Goal: Information Seeking & Learning: Understand process/instructions

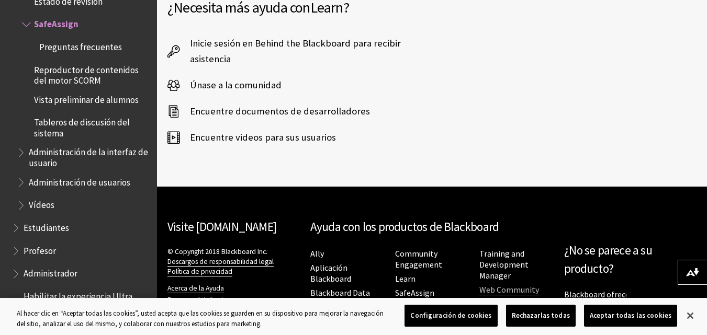
click at [551, 218] on h2 "Ayuda con los productos de Blackboard" at bounding box center [432, 227] width 244 height 18
click at [530, 285] on link "Web Community Manager" at bounding box center [509, 296] width 60 height 22
click at [548, 218] on nav "Ayuda con los productos de Blackboard Ally Aplicación Blackboard Blackboard Dat…" at bounding box center [432, 266] width 244 height 96
click at [535, 285] on link "Web Community Manager" at bounding box center [509, 296] width 60 height 22
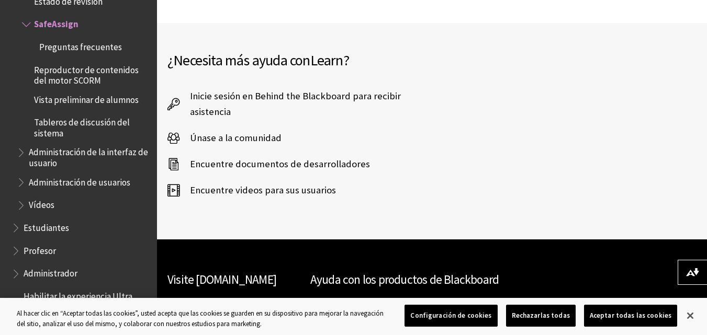
scroll to position [2998, 0]
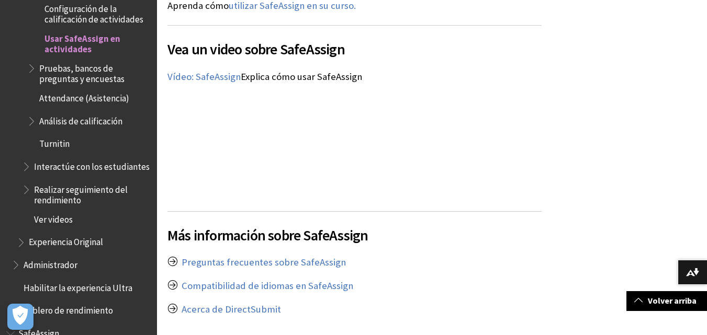
scroll to position [1753, 0]
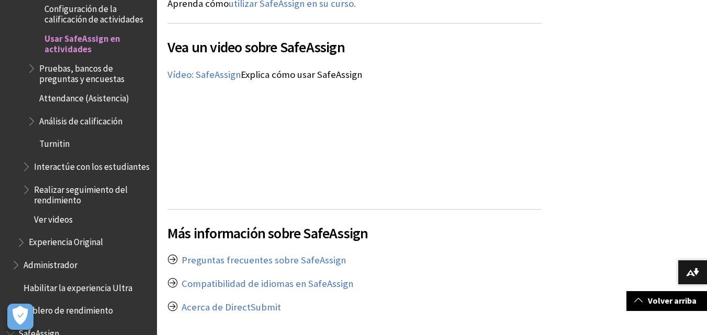
click at [71, 135] on span "Turnitin" at bounding box center [88, 144] width 123 height 18
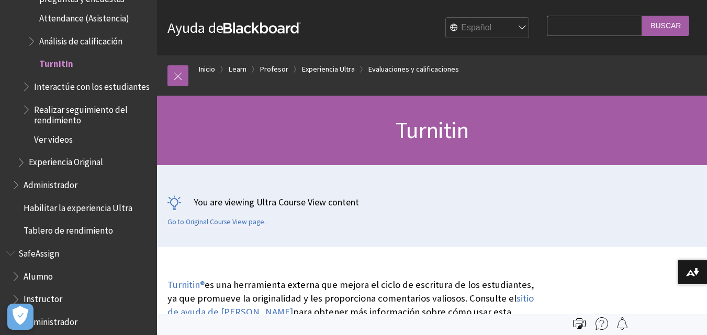
click at [71, 133] on span "Ver videos" at bounding box center [53, 138] width 39 height 14
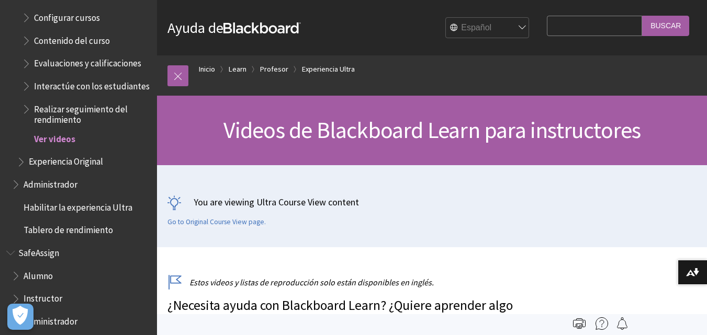
scroll to position [1319, 0]
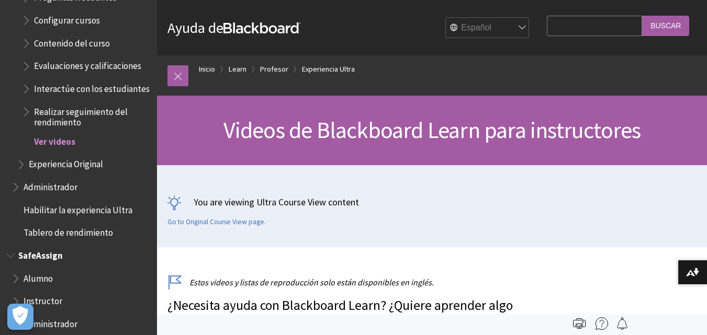
click at [42, 272] on span "Alumno" at bounding box center [38, 277] width 29 height 14
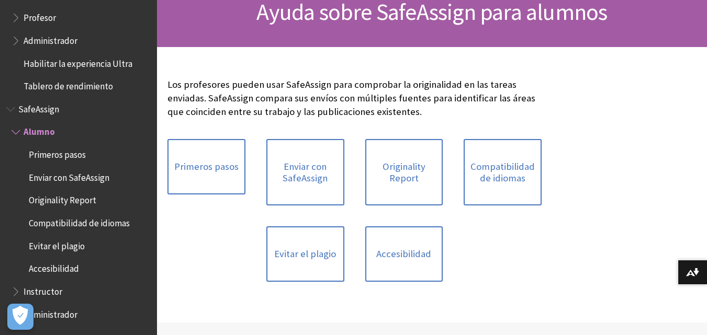
scroll to position [119, 0]
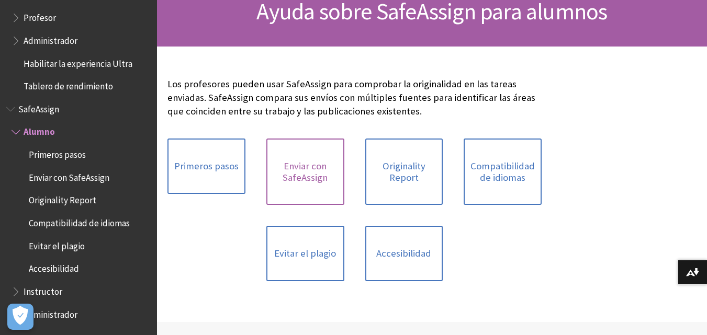
click at [326, 181] on link "Enviar con SafeAssign" at bounding box center [305, 172] width 78 height 66
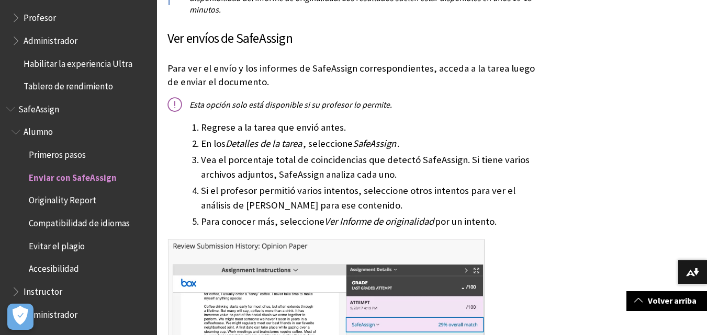
scroll to position [797, 0]
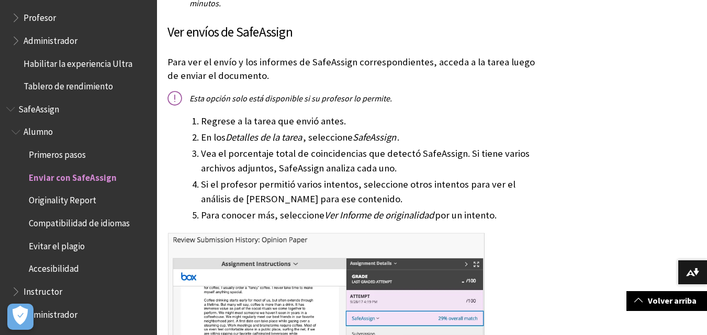
click at [239, 164] on li "Vea el porcentaje total de coincidencias que detectó SafeAssign. Si tiene vario…" at bounding box center [371, 160] width 341 height 29
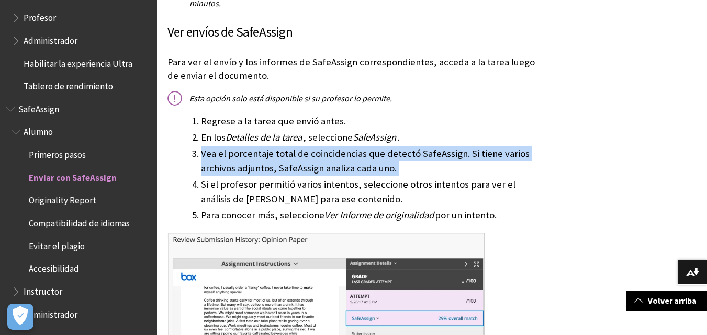
click at [239, 164] on li "Vea el porcentaje total de coincidencias que detectó SafeAssign. Si tiene vario…" at bounding box center [371, 160] width 341 height 29
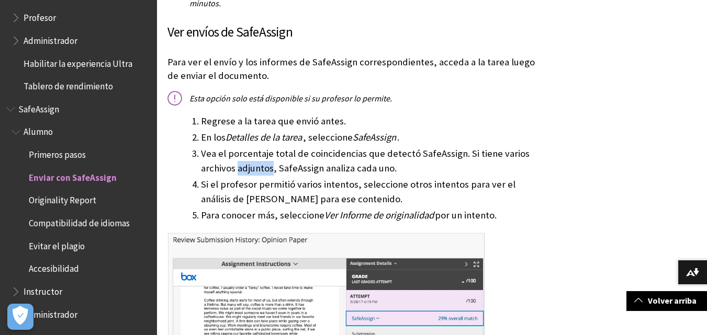
click at [239, 164] on li "Vea el porcentaje total de coincidencias que detectó SafeAssign. Si tiene vario…" at bounding box center [371, 160] width 341 height 29
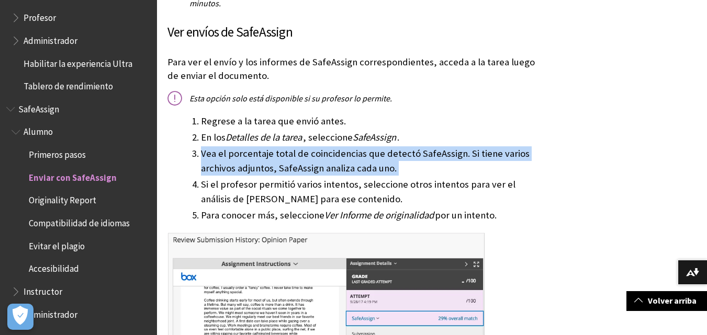
click at [239, 164] on li "Vea el porcentaje total de coincidencias que detectó SafeAssign. Si tiene vario…" at bounding box center [371, 160] width 341 height 29
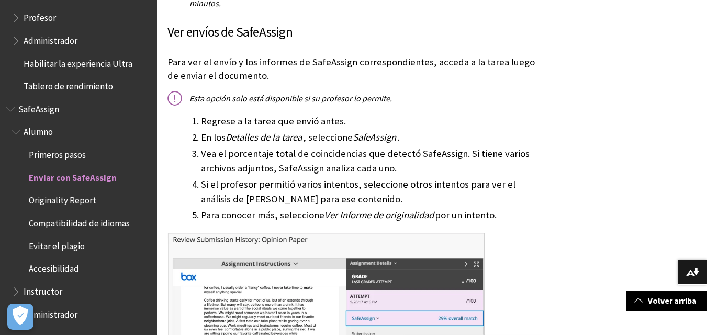
click at [257, 187] on li "Si el profesor permitió varios intentos, seleccione otros intentos para ver el …" at bounding box center [371, 191] width 341 height 29
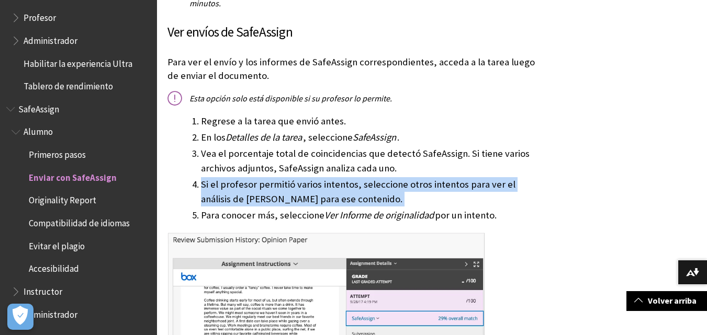
click at [257, 187] on li "Si el profesor permitió varios intentos, seleccione otros intentos para ver el …" at bounding box center [371, 191] width 341 height 29
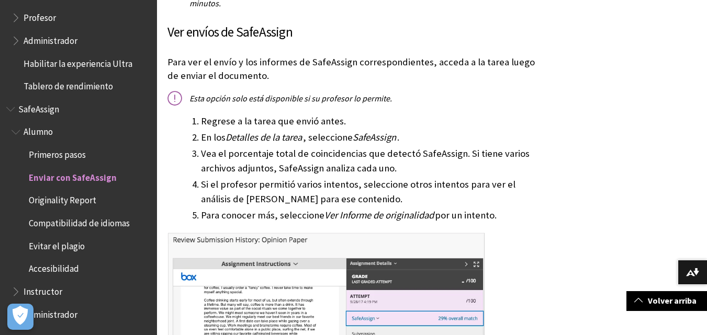
click at [279, 211] on li "Para conocer más, seleccione Ver Informe de originalidad por un intento." at bounding box center [371, 215] width 341 height 15
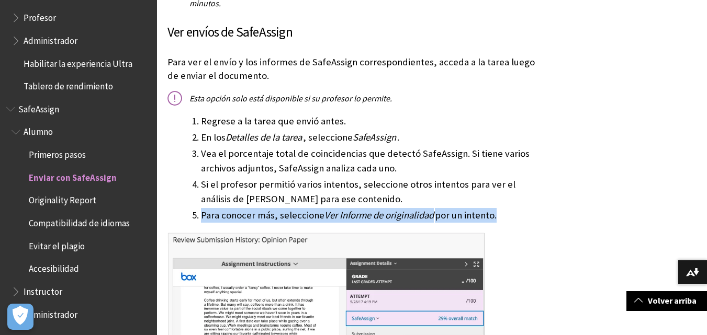
click at [279, 211] on li "Para conocer más, seleccione Ver Informe de originalidad por un intento." at bounding box center [371, 215] width 341 height 15
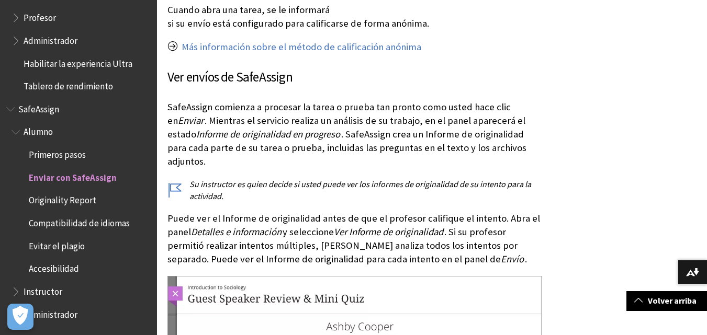
scroll to position [1621, 0]
